Goal: Task Accomplishment & Management: Use online tool/utility

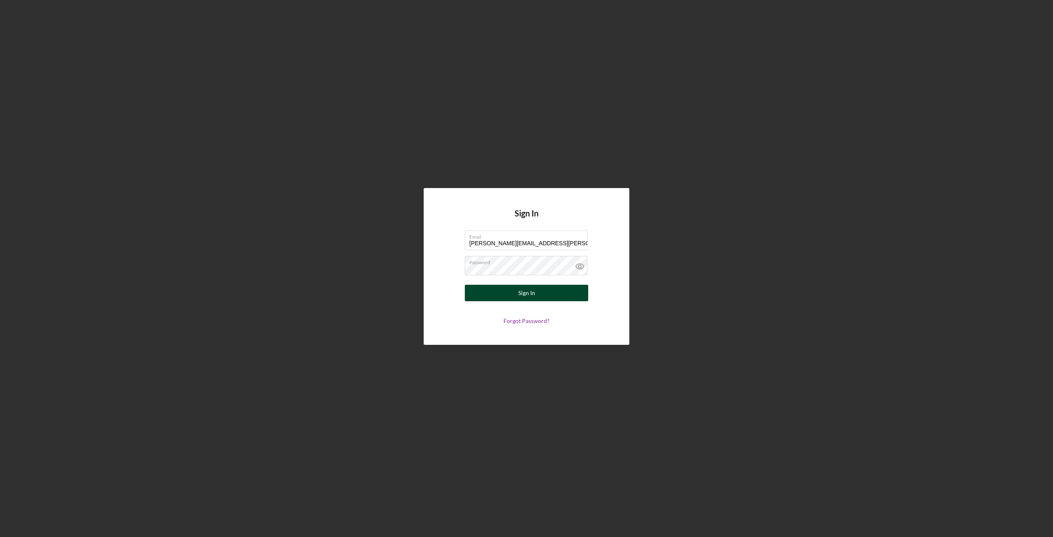
click at [533, 294] on div "Sign In" at bounding box center [526, 293] width 17 height 16
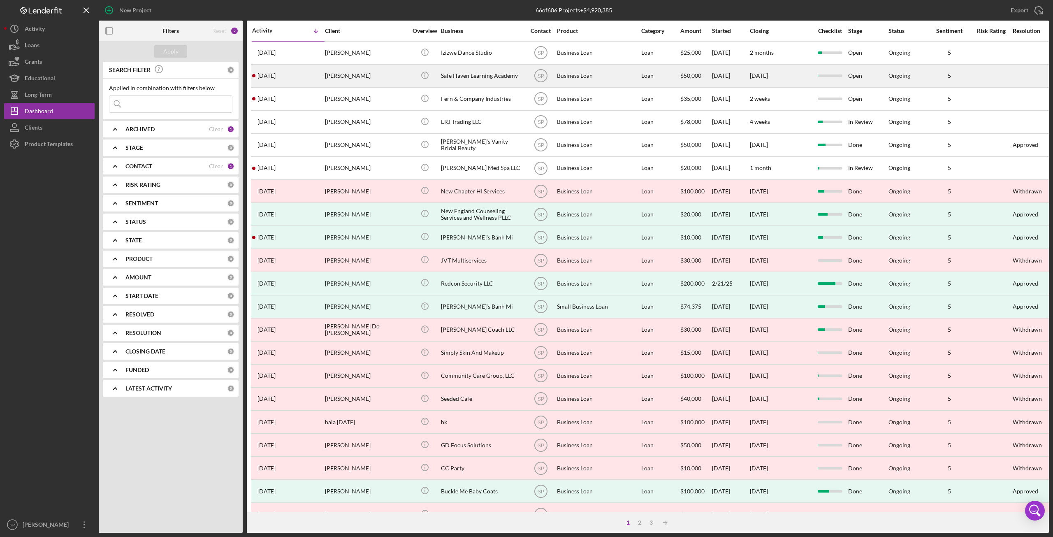
click at [337, 69] on div "[PERSON_NAME]" at bounding box center [366, 76] width 82 height 22
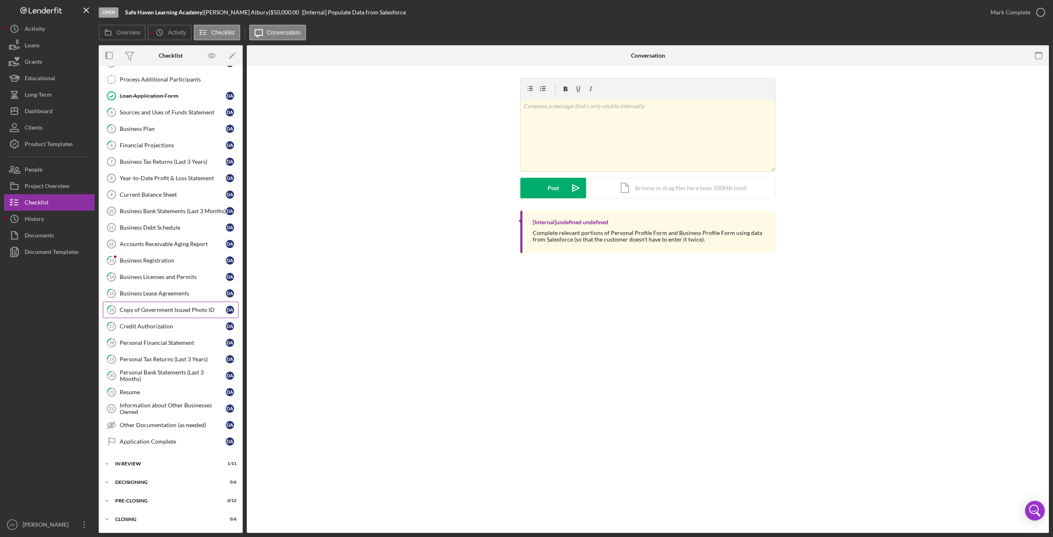
scroll to position [156, 0]
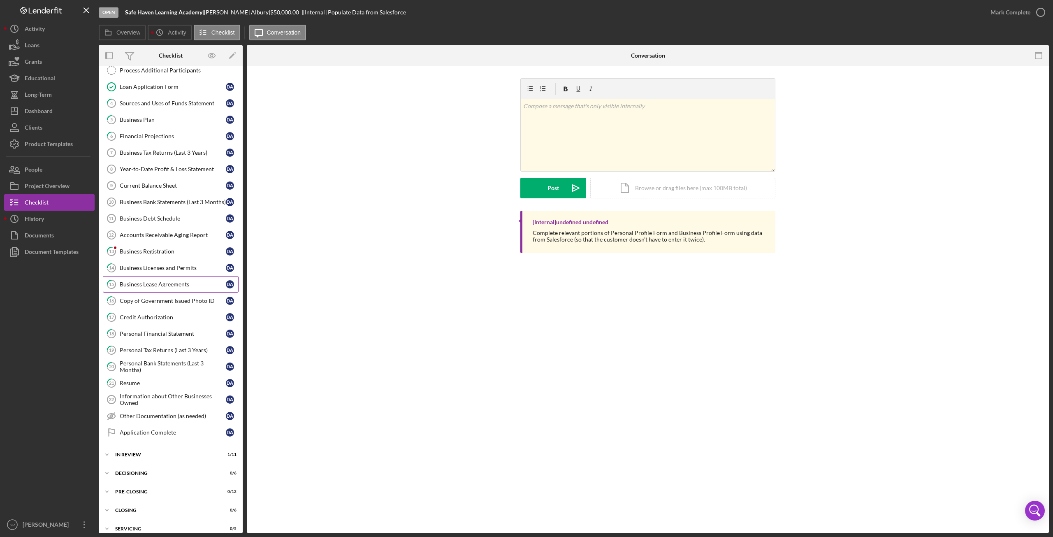
click at [149, 281] on div "Business Lease Agreements" at bounding box center [173, 284] width 106 height 7
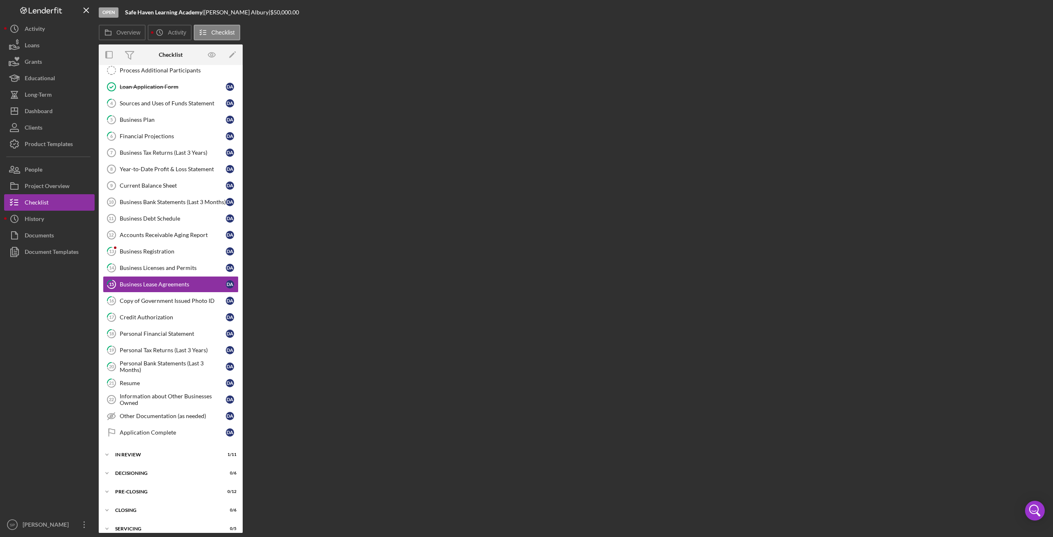
scroll to position [156, 0]
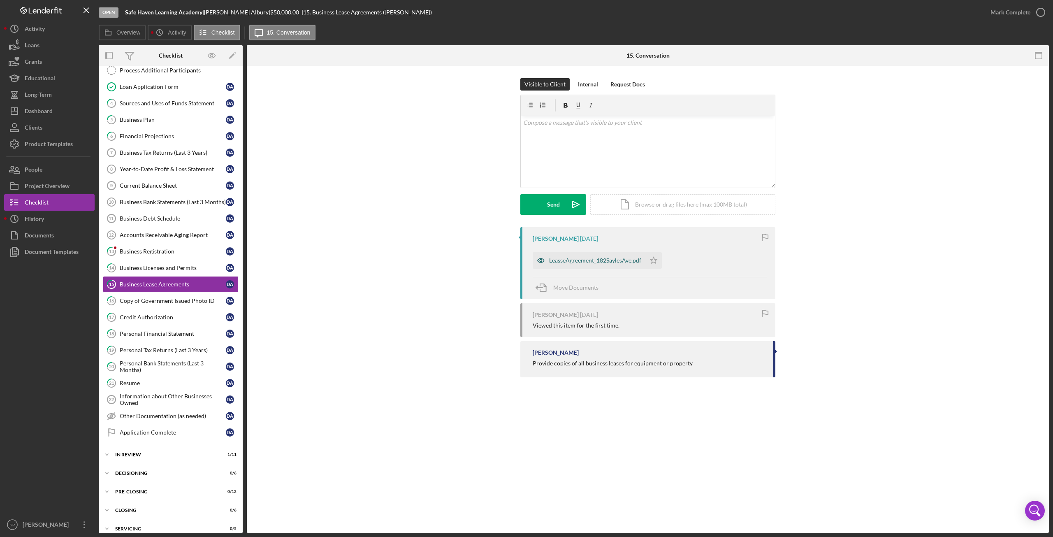
click at [599, 262] on div "LeasseAgreement_182SaylesAve.pdf" at bounding box center [595, 260] width 92 height 7
